Goal: Information Seeking & Learning: Learn about a topic

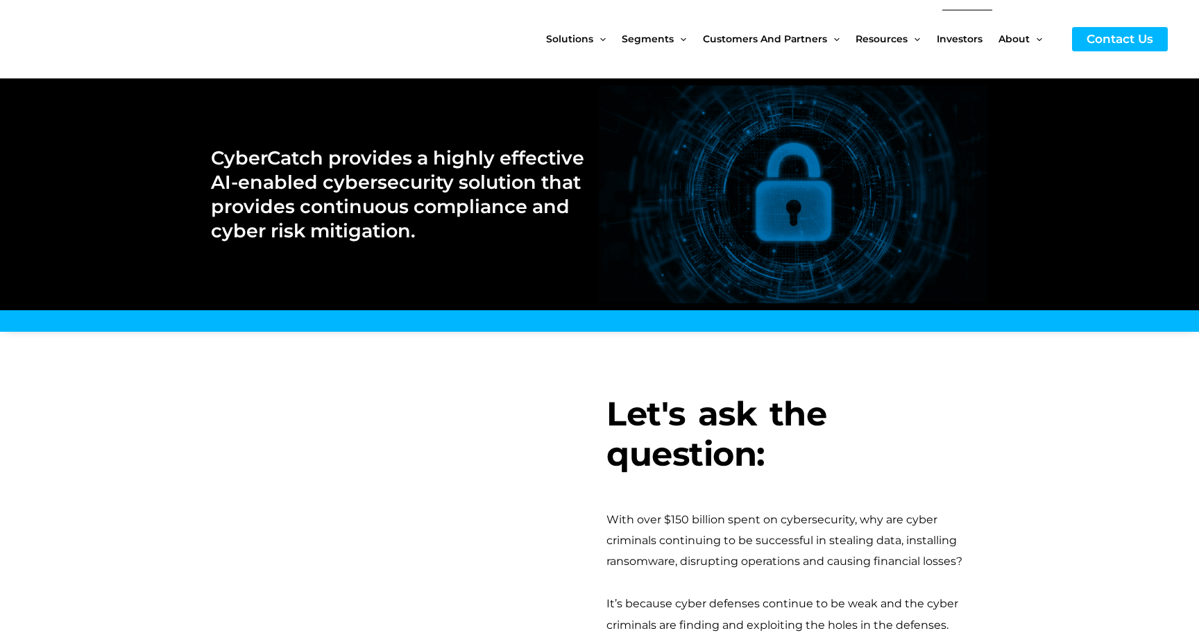
click at [970, 38] on span "Investors" at bounding box center [960, 39] width 46 height 58
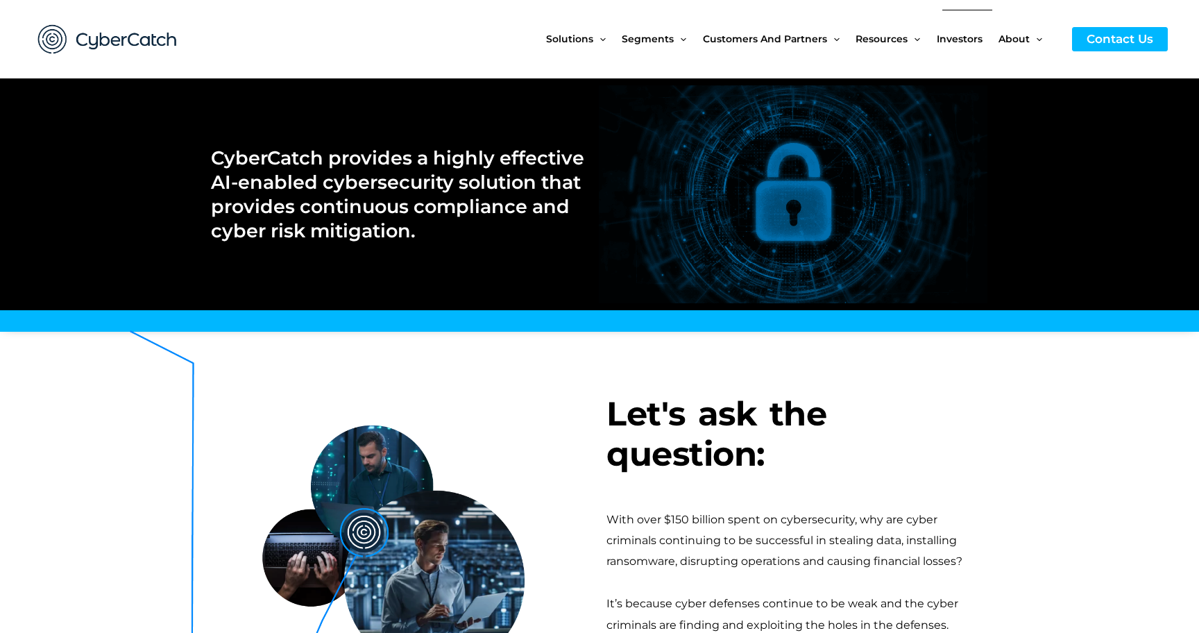
click at [954, 37] on span "Investors" at bounding box center [960, 39] width 46 height 58
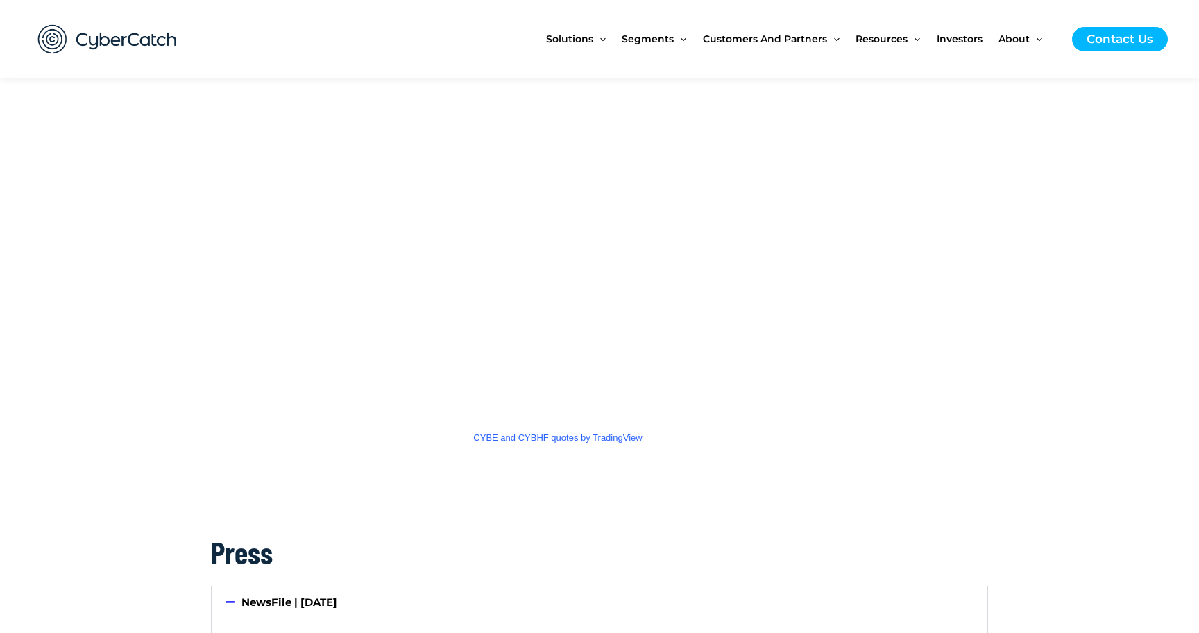
scroll to position [2034, 0]
